Goal: Information Seeking & Learning: Learn about a topic

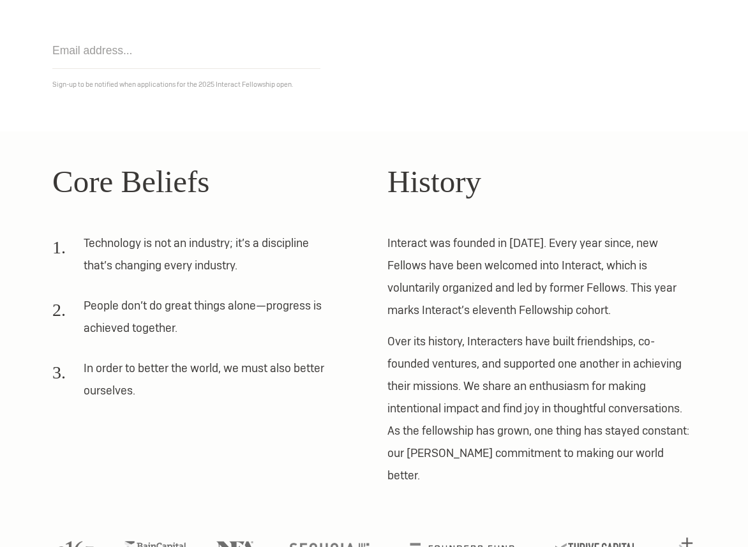
scroll to position [248, 0]
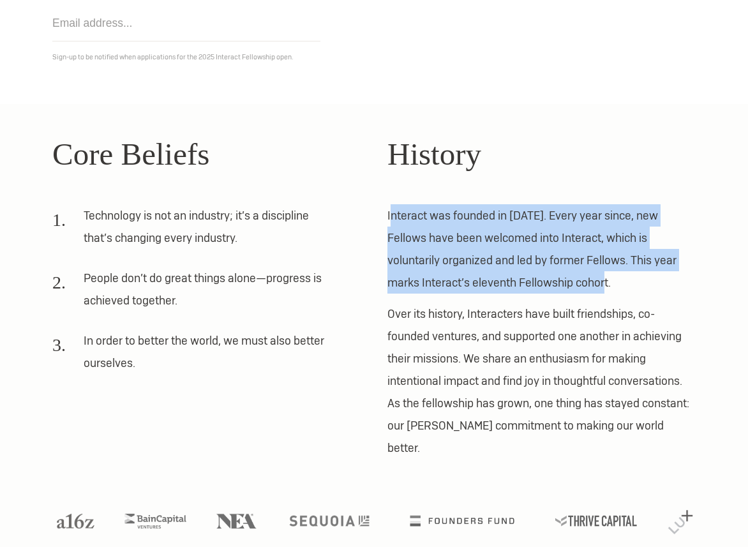
drag, startPoint x: 390, startPoint y: 218, endPoint x: 609, endPoint y: 286, distance: 228.8
click at [609, 286] on p "Interact was founded in [DATE]. Every year since, new Fellows have been welcome…" at bounding box center [542, 248] width 308 height 89
drag, startPoint x: 616, startPoint y: 286, endPoint x: 391, endPoint y: 208, distance: 237.9
click at [391, 208] on p "Interact was founded in [DATE]. Every year since, new Fellows have been welcome…" at bounding box center [542, 248] width 308 height 89
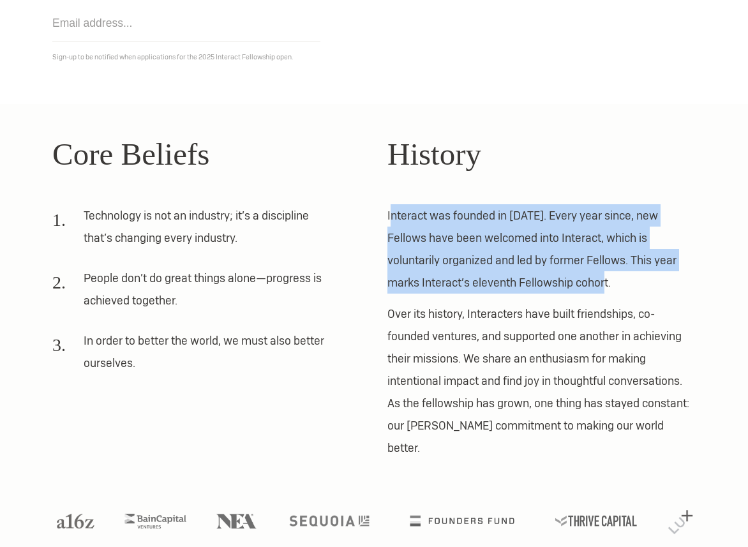
click at [391, 208] on p "Interact was founded in [DATE]. Every year since, new Fellows have been welcome…" at bounding box center [542, 248] width 308 height 89
drag, startPoint x: 386, startPoint y: 211, endPoint x: 630, endPoint y: 286, distance: 255.1
click at [630, 286] on div "Core Beliefs Technology is not an industry; it’s a discipline that’s changing e…" at bounding box center [374, 295] width 670 height 329
click at [630, 286] on p "Interact was founded in [DATE]. Every year since, new Fellows have been welcome…" at bounding box center [542, 248] width 308 height 89
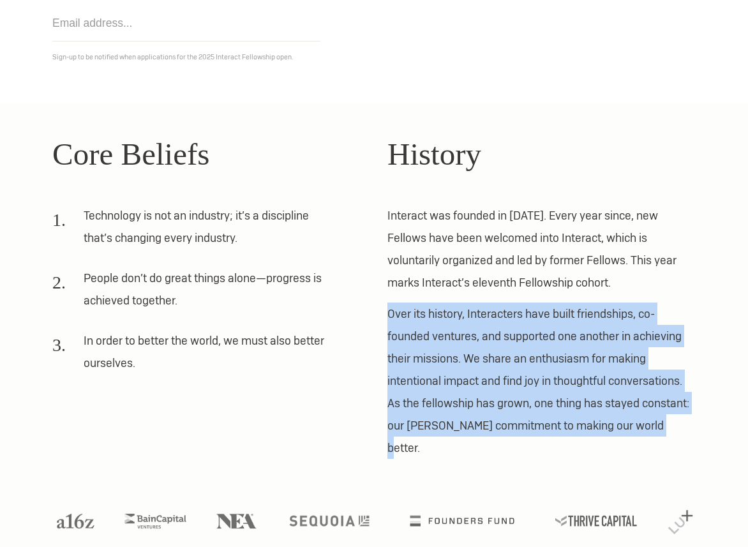
drag, startPoint x: 386, startPoint y: 315, endPoint x: 657, endPoint y: 421, distance: 290.8
click at [657, 421] on div "Core Beliefs Technology is not an industry; it’s a discipline that’s changing e…" at bounding box center [374, 295] width 670 height 329
click at [657, 421] on p "Over its history, Interacters have built friendships, co-founded ventures, and …" at bounding box center [542, 381] width 308 height 156
drag, startPoint x: 664, startPoint y: 423, endPoint x: 384, endPoint y: 314, distance: 300.2
click at [384, 314] on div "Core Beliefs Technology is not an industry; it’s a discipline that’s changing e…" at bounding box center [374, 295] width 670 height 329
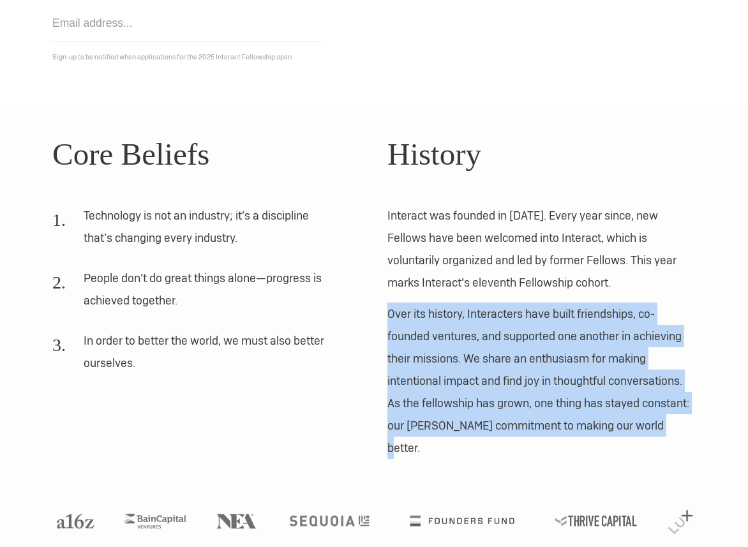
click at [384, 314] on div "Core Beliefs Technology is not an industry; it’s a discipline that’s changing e…" at bounding box center [374, 295] width 670 height 329
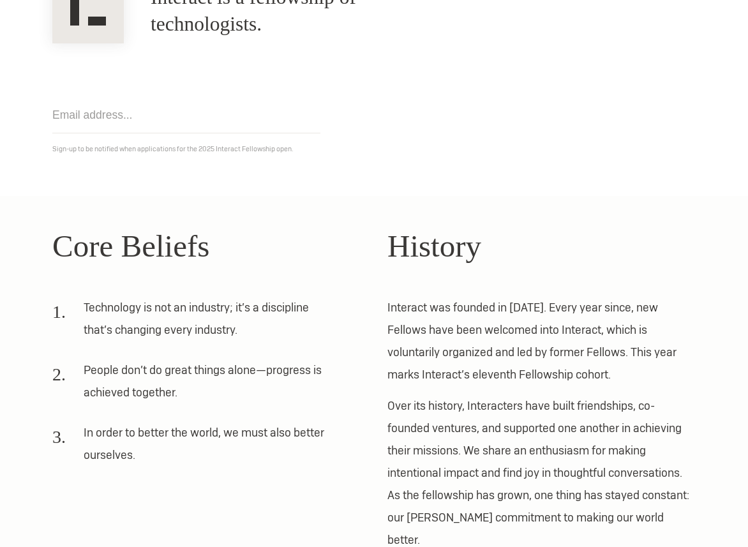
scroll to position [0, 0]
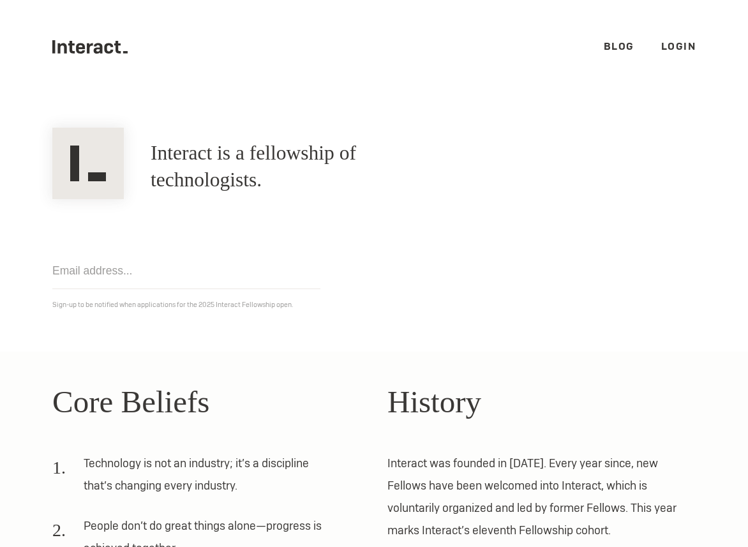
click at [617, 46] on link "Blog" at bounding box center [619, 46] width 31 height 13
